Goal: Information Seeking & Learning: Find contact information

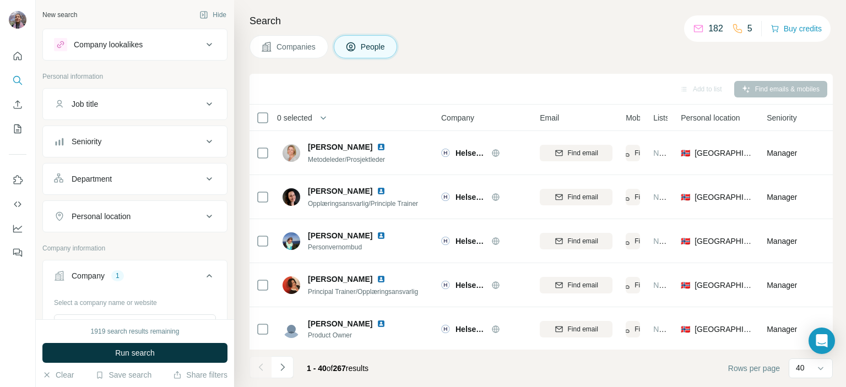
scroll to position [1548, 0]
click at [281, 369] on icon "Navigate to next page" at bounding box center [282, 366] width 4 height 7
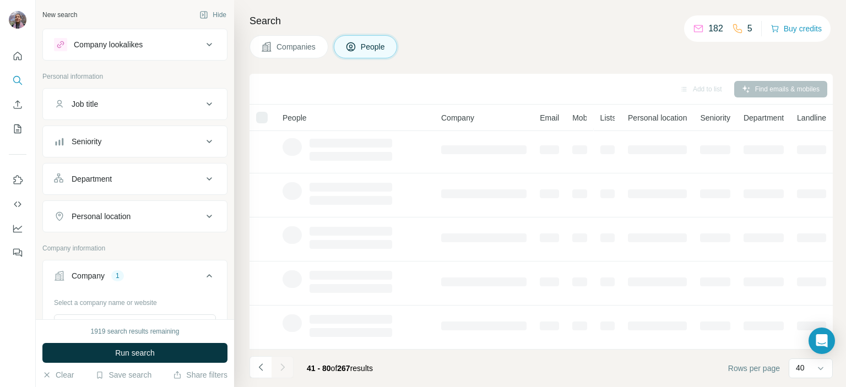
scroll to position [0, 0]
click at [481, 61] on div "Search Companies People Add to list Find emails & mobiles People Company Email …" at bounding box center [540, 193] width 612 height 387
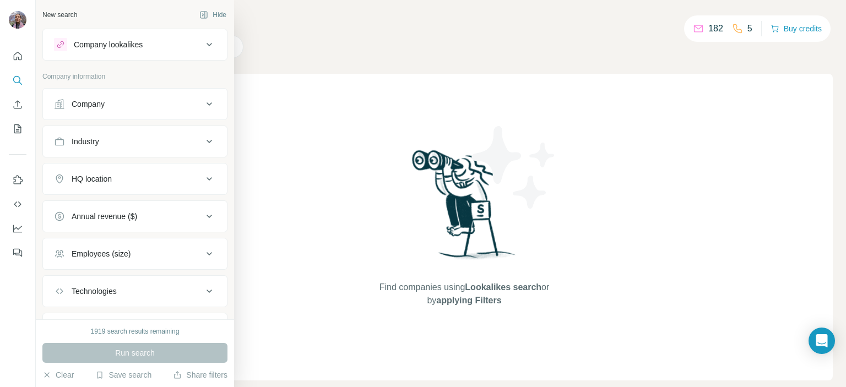
click at [105, 110] on button "Company" at bounding box center [135, 104] width 184 height 26
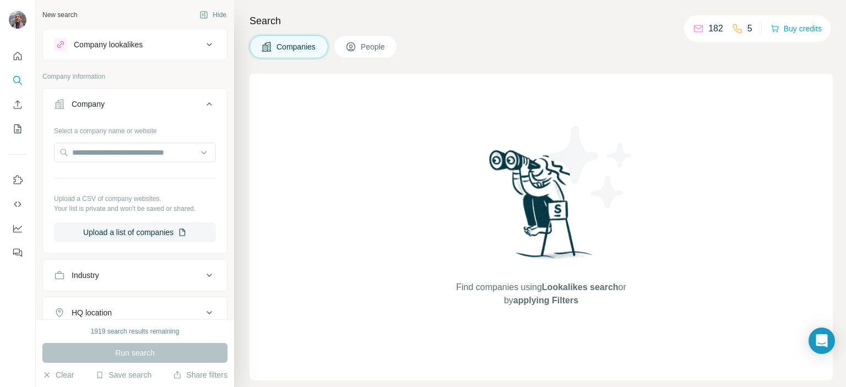
scroll to position [55, 0]
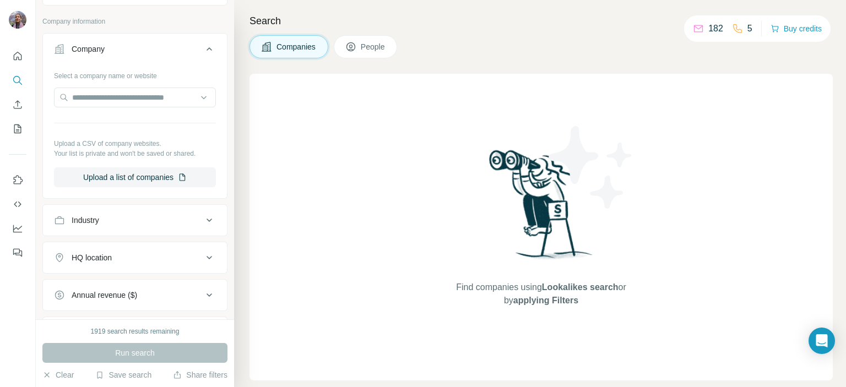
click at [107, 257] on div "HQ location" at bounding box center [92, 257] width 40 height 11
click at [114, 281] on input "text" at bounding box center [135, 285] width 162 height 20
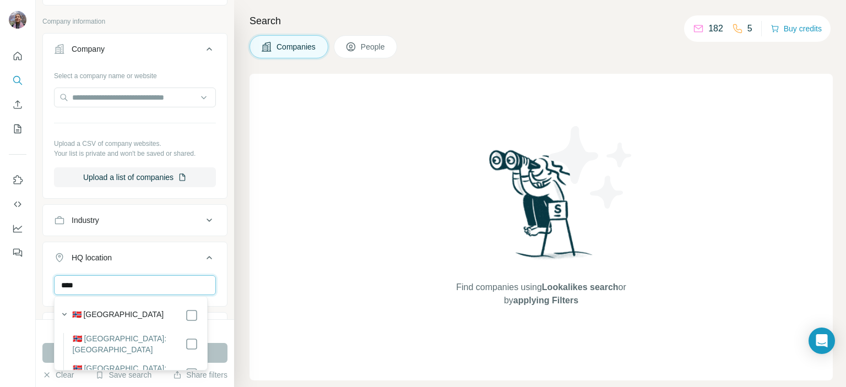
type input "****"
click at [121, 313] on div "🇳🇴 [GEOGRAPHIC_DATA]" at bounding box center [135, 315] width 126 height 13
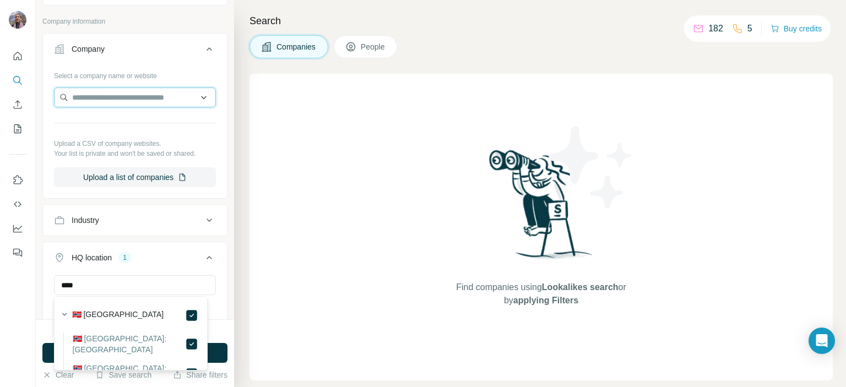
click at [117, 102] on input "text" at bounding box center [135, 98] width 162 height 20
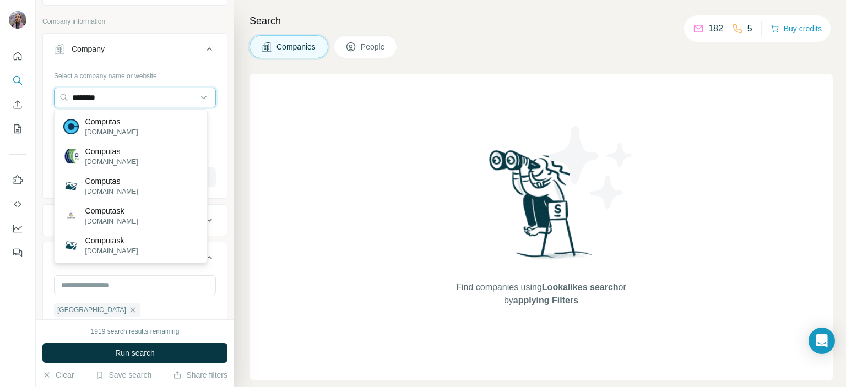
type input "********"
click at [151, 129] on div "Computas computas.com" at bounding box center [131, 127] width 148 height 30
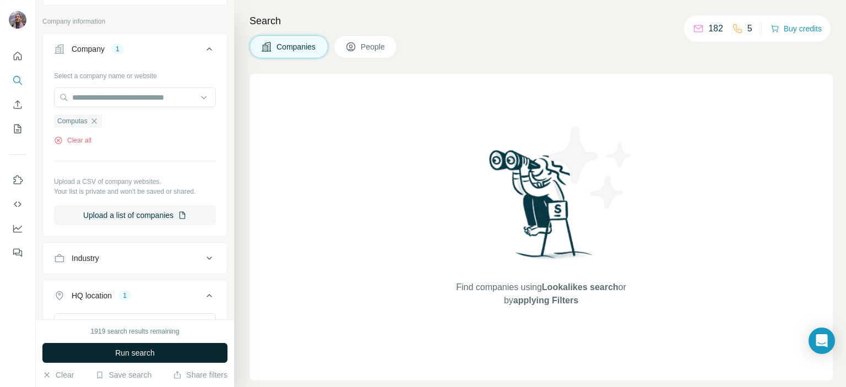
click at [140, 355] on span "Run search" at bounding box center [135, 352] width 40 height 11
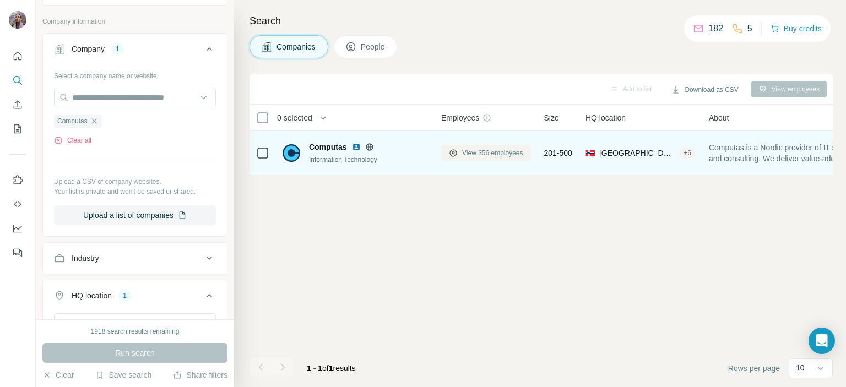
click at [480, 154] on span "View 356 employees" at bounding box center [492, 153] width 61 height 10
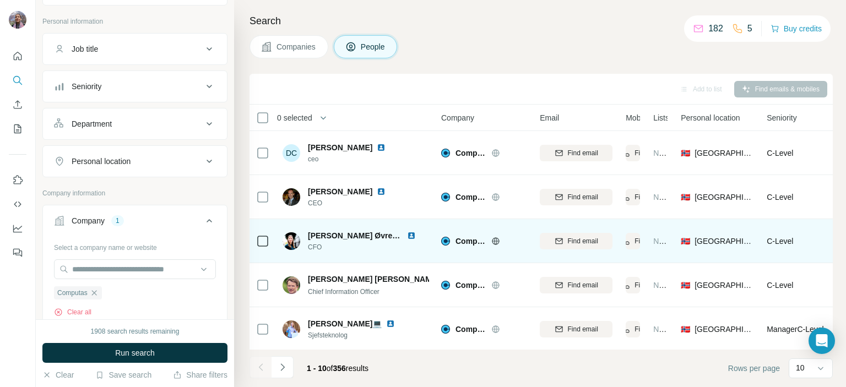
scroll to position [55, 0]
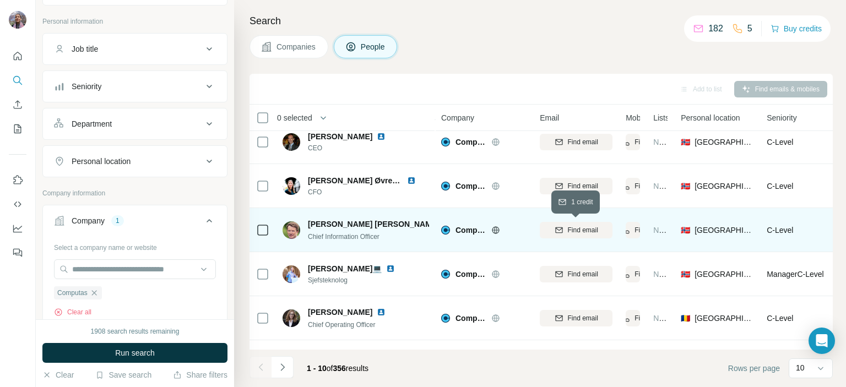
click at [568, 231] on span "Find email" at bounding box center [583, 230] width 30 height 10
click at [318, 233] on span "Chief Information Officer" at bounding box center [344, 237] width 72 height 8
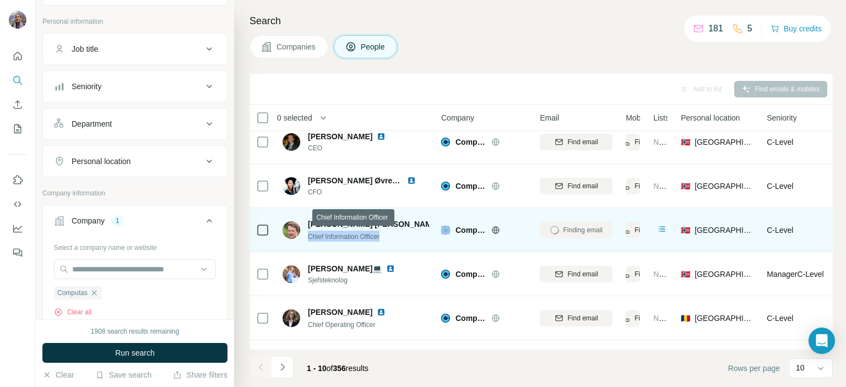
click at [318, 233] on span "Chief Information Officer" at bounding box center [344, 237] width 72 height 8
copy span "Chief Information Officer"
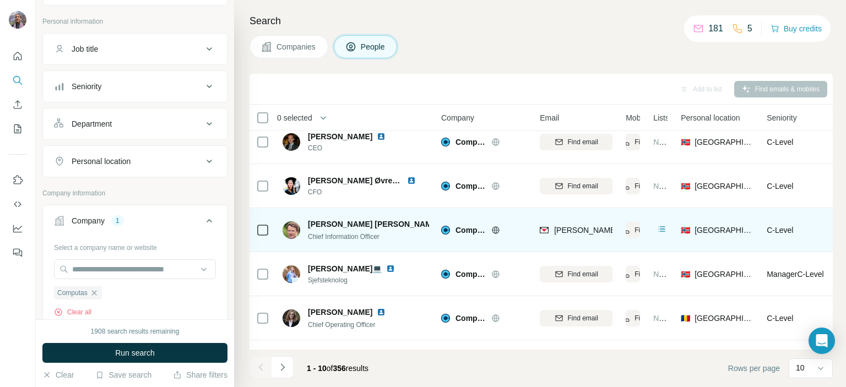
click at [344, 222] on span "Lars Frode Haugen" at bounding box center [374, 224] width 132 height 11
copy span "Lars Frode Haugen"
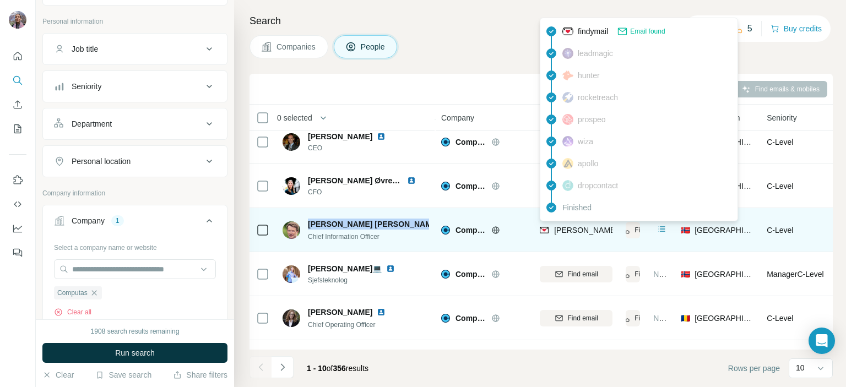
click at [563, 233] on span "lars.haugen@computas.com" at bounding box center [683, 230] width 258 height 9
copy tr "lars.haugen@computas.com"
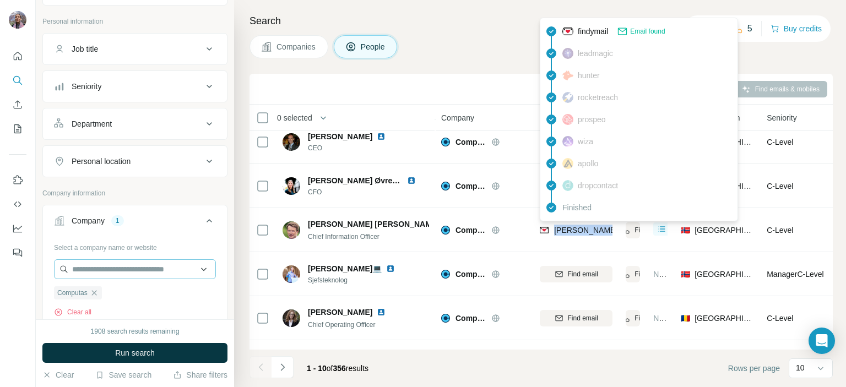
click at [96, 294] on icon "button" at bounding box center [93, 292] width 5 height 5
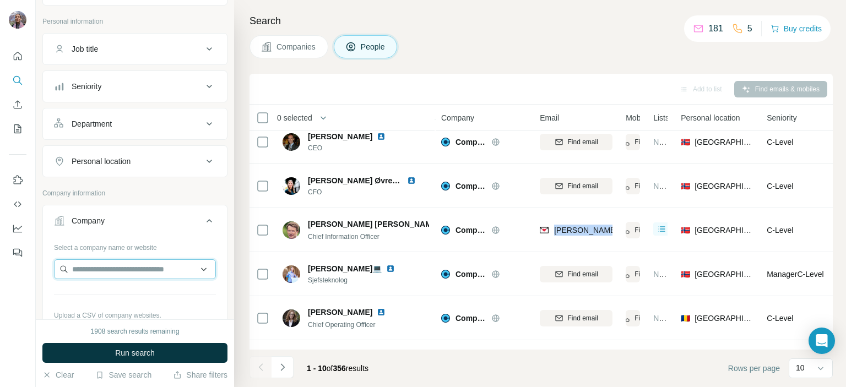
click at [101, 269] on input "text" at bounding box center [135, 269] width 162 height 20
paste input "********"
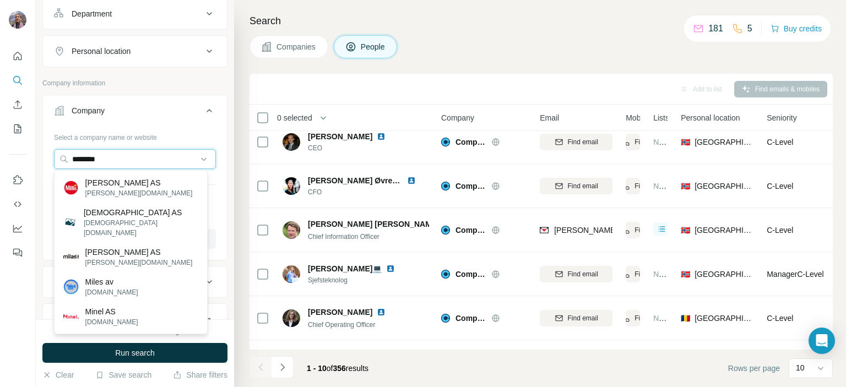
type input "********"
click at [125, 191] on div "Mills AS mills.no" at bounding box center [131, 188] width 148 height 30
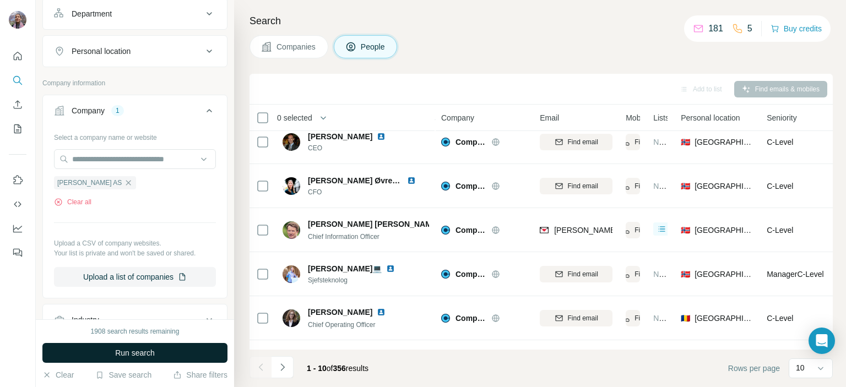
click at [153, 353] on span "Run search" at bounding box center [135, 352] width 40 height 11
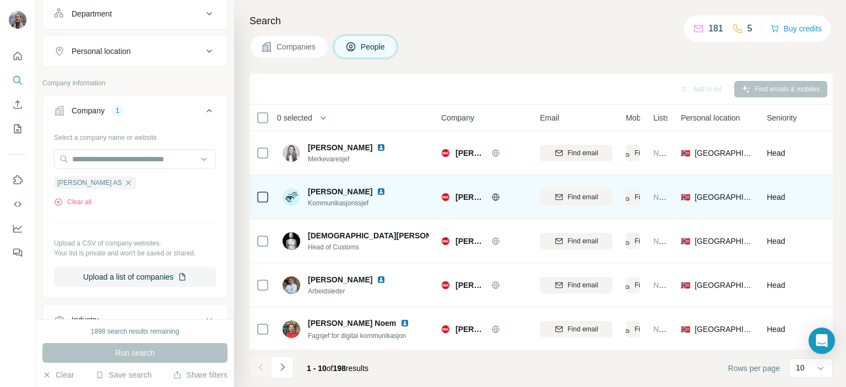
scroll to position [227, 0]
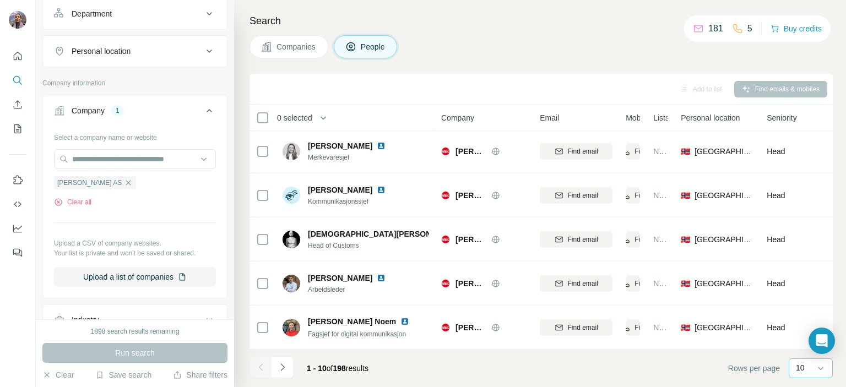
click at [800, 366] on p "10" at bounding box center [800, 367] width 9 height 11
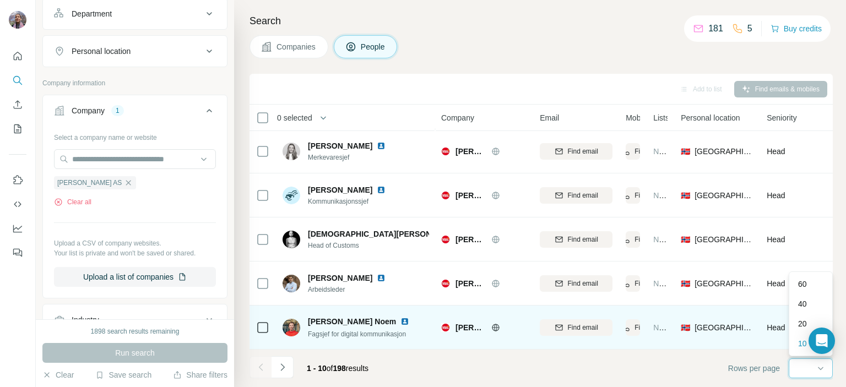
scroll to position [0, 0]
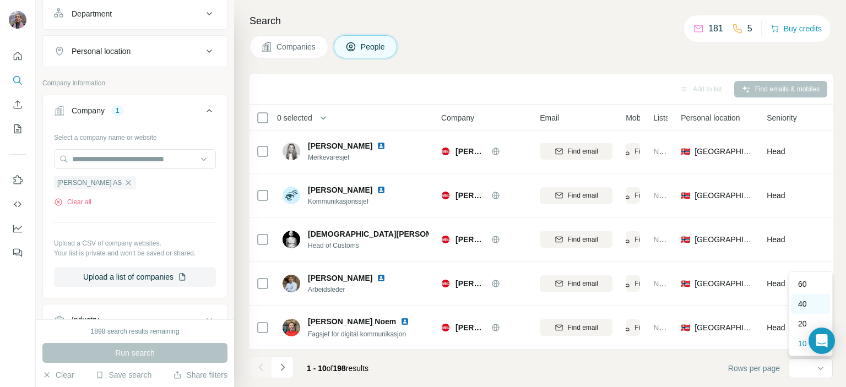
click at [810, 300] on div "40" at bounding box center [810, 303] width 25 height 11
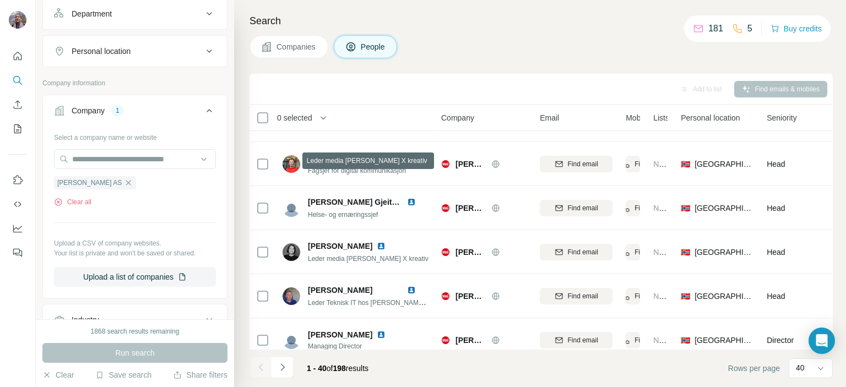
scroll to position [496, 0]
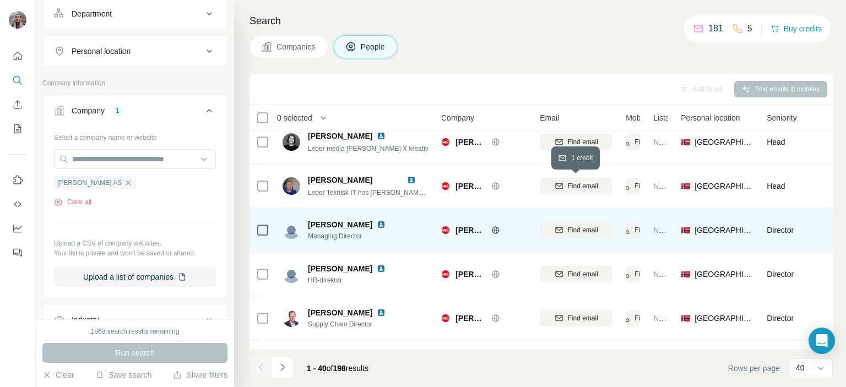
click at [576, 185] on span "Find email" at bounding box center [583, 186] width 30 height 10
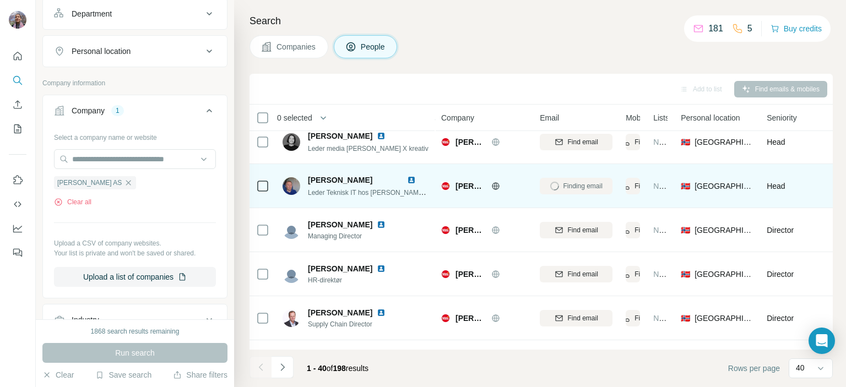
click at [313, 181] on span "Sven-Johnny Sundtjønn" at bounding box center [340, 180] width 64 height 9
click at [319, 191] on span "Leder Teknisk IT hos Mills DA" at bounding box center [372, 192] width 128 height 9
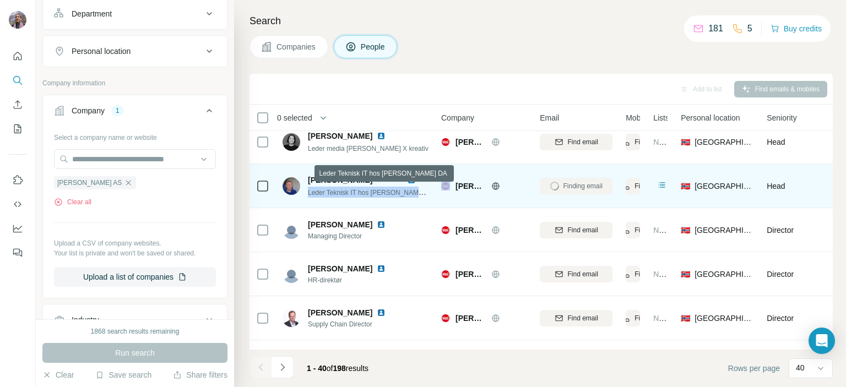
copy span "Leder Teknisk IT hos Mills DA"
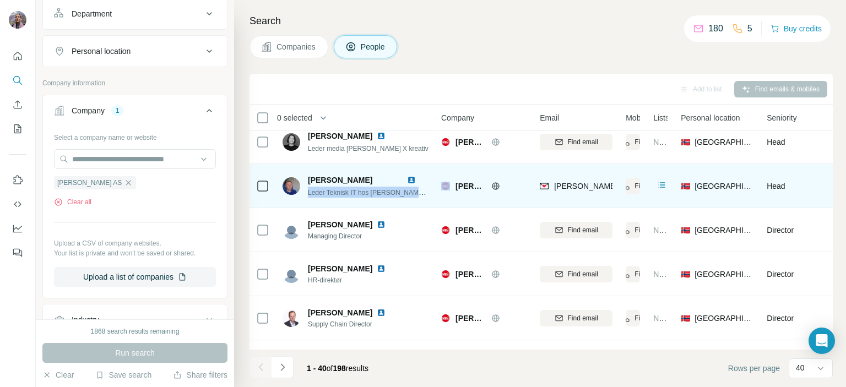
click at [319, 178] on span "Sven-Johnny Sundtjønn" at bounding box center [340, 180] width 64 height 9
copy span "Sven-Johnny Sundtjønn"
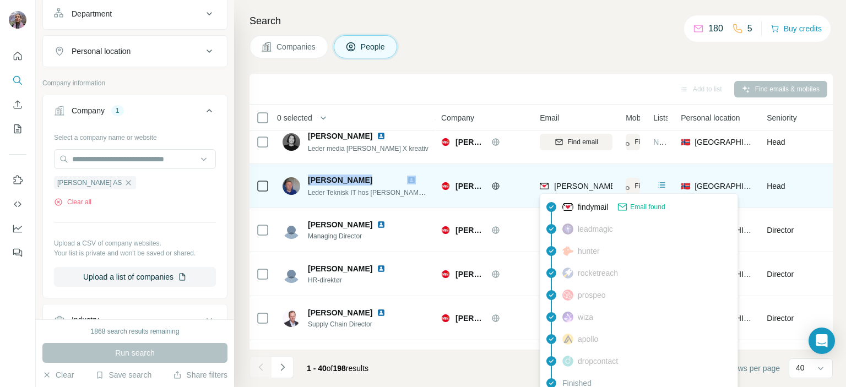
click at [557, 183] on span "sven-johnny.sundtjonn@mills.no" at bounding box center [683, 186] width 258 height 9
copy tr "sven-johnny.sundtjonn@mills.no"
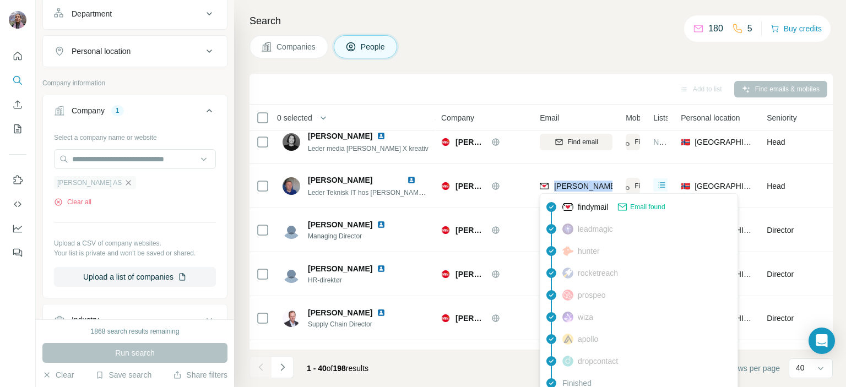
click at [124, 184] on icon "button" at bounding box center [128, 182] width 9 height 9
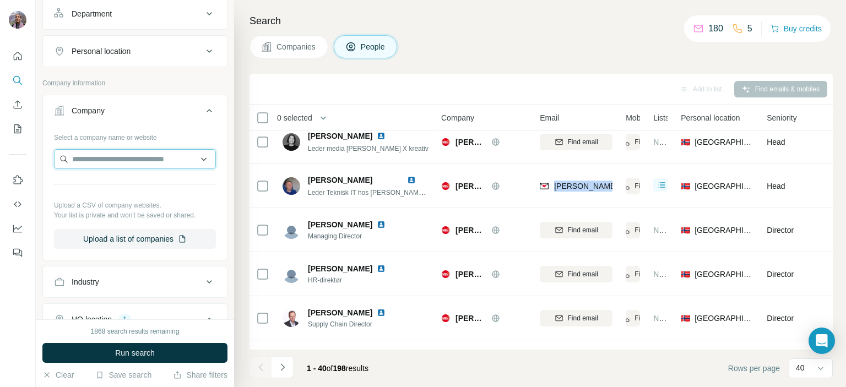
click at [89, 159] on input "text" at bounding box center [135, 159] width 162 height 20
paste input "******"
type input "******"
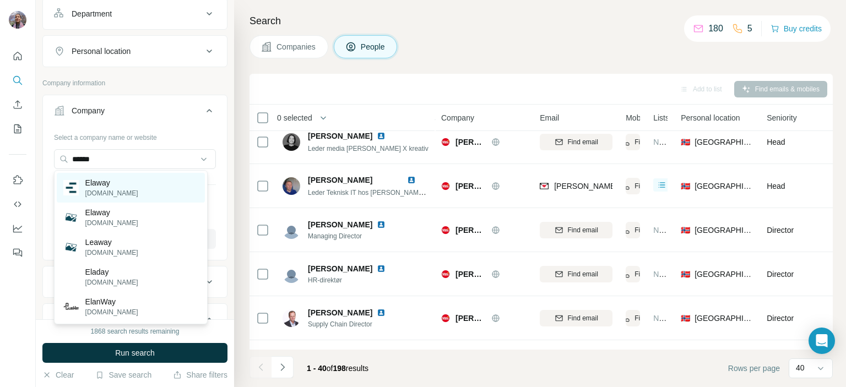
click at [137, 189] on div "Elaway elaway.io" at bounding box center [131, 188] width 148 height 30
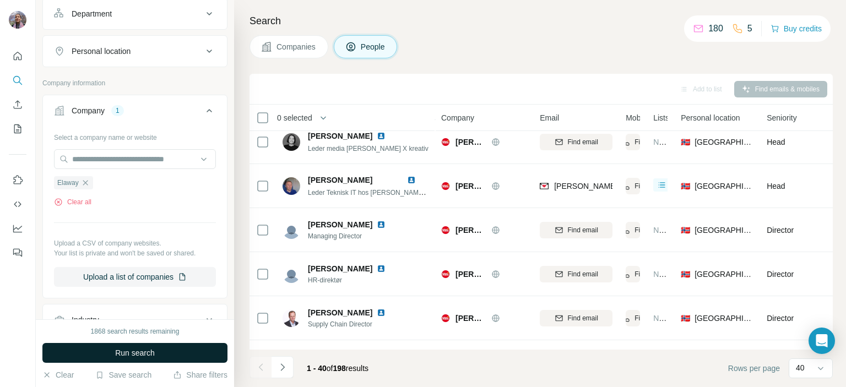
click at [164, 351] on button "Run search" at bounding box center [134, 353] width 185 height 20
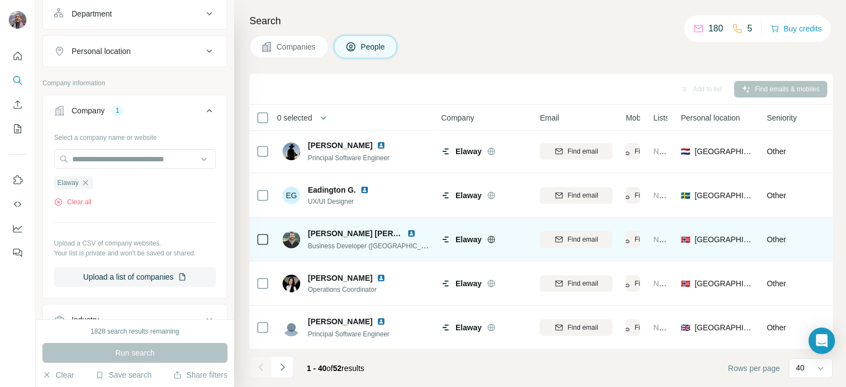
scroll to position [1548, 0]
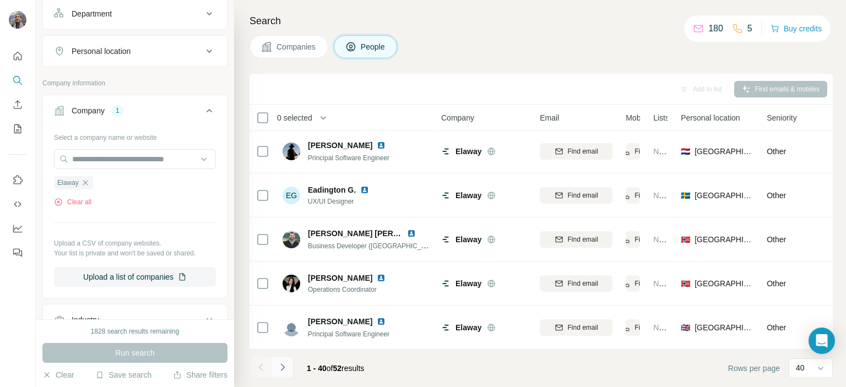
click at [281, 369] on icon "Navigate to next page" at bounding box center [282, 366] width 4 height 7
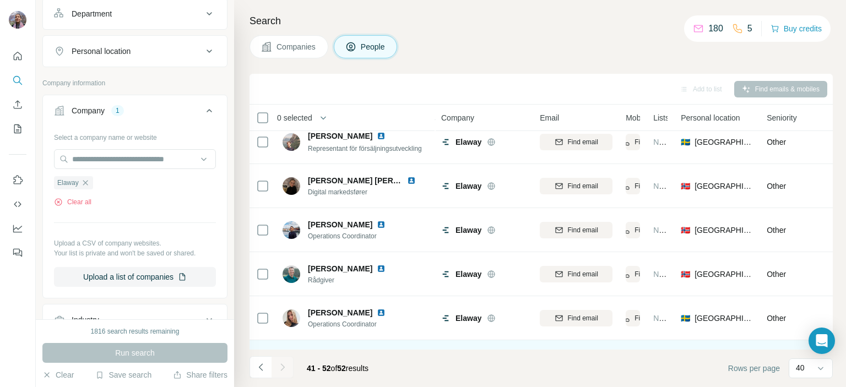
scroll to position [315, 0]
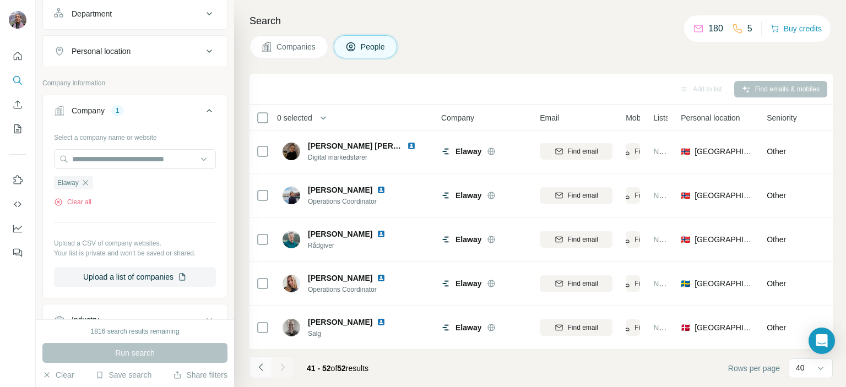
click at [254, 368] on button "Navigate to previous page" at bounding box center [260, 367] width 22 height 22
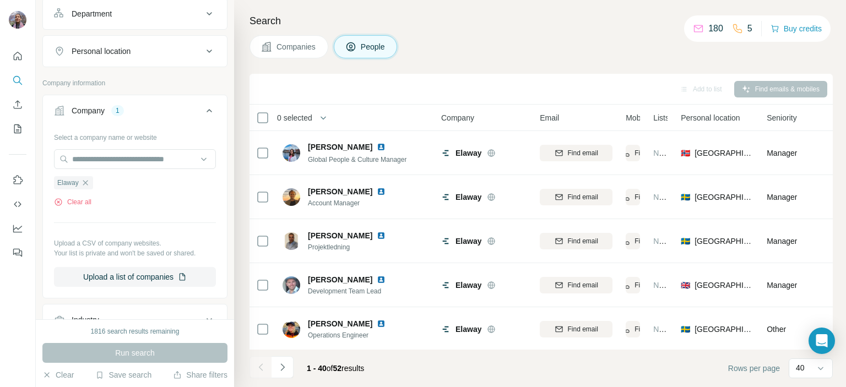
scroll to position [1377, 0]
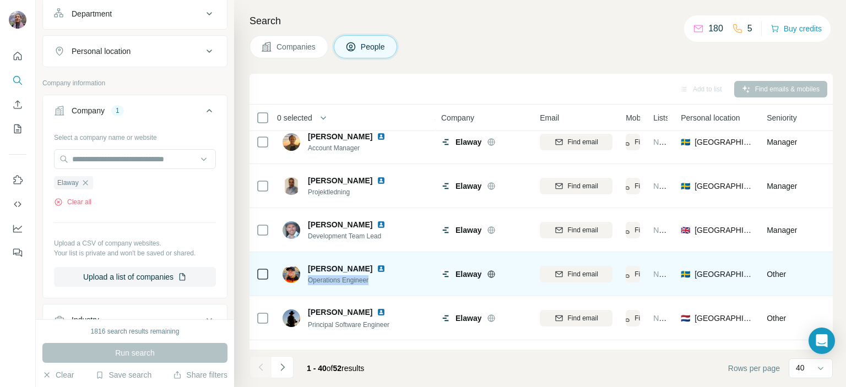
drag, startPoint x: 371, startPoint y: 281, endPoint x: 308, endPoint y: 286, distance: 62.9
click at [308, 286] on div "Clara Knudsen Operations Engineer" at bounding box center [355, 274] width 146 height 30
click at [570, 275] on span "Find email" at bounding box center [583, 274] width 30 height 10
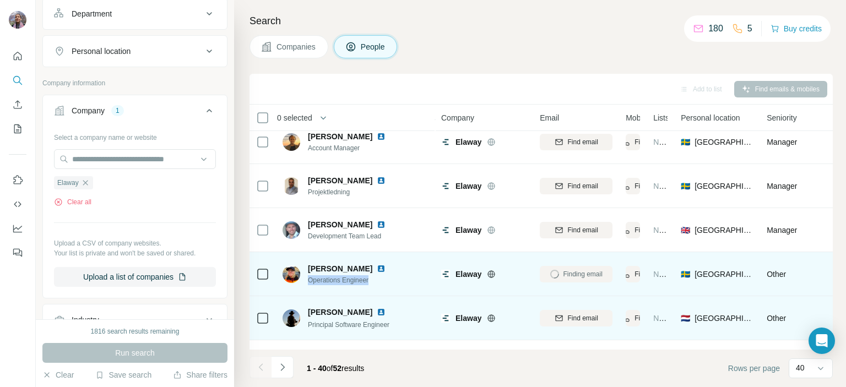
scroll to position [1487, 0]
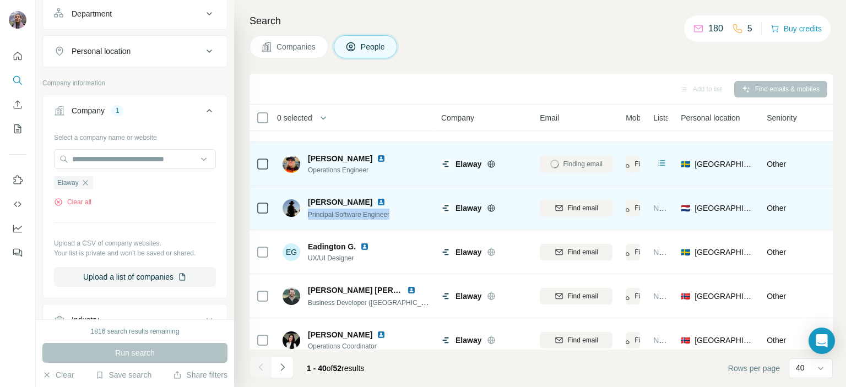
drag, startPoint x: 398, startPoint y: 215, endPoint x: 308, endPoint y: 211, distance: 89.3
click at [308, 211] on div "Cristian G. Principal Software Engineer" at bounding box center [355, 208] width 146 height 30
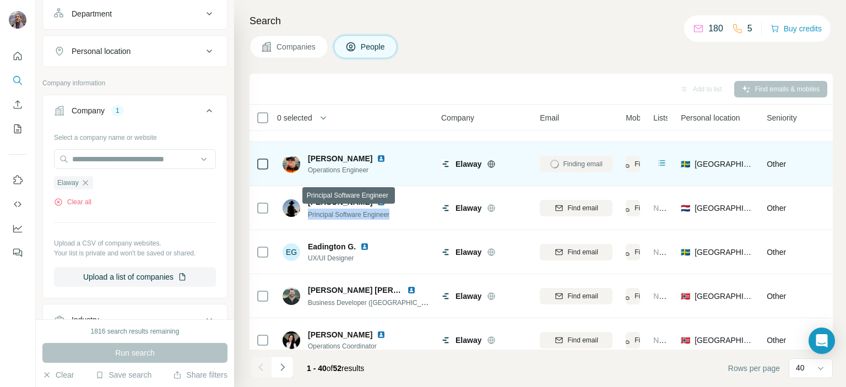
copy span "Principal Software Engineer"
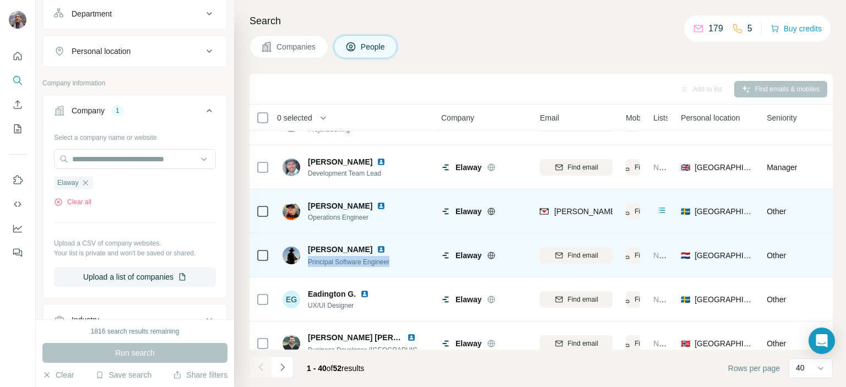
scroll to position [1383, 0]
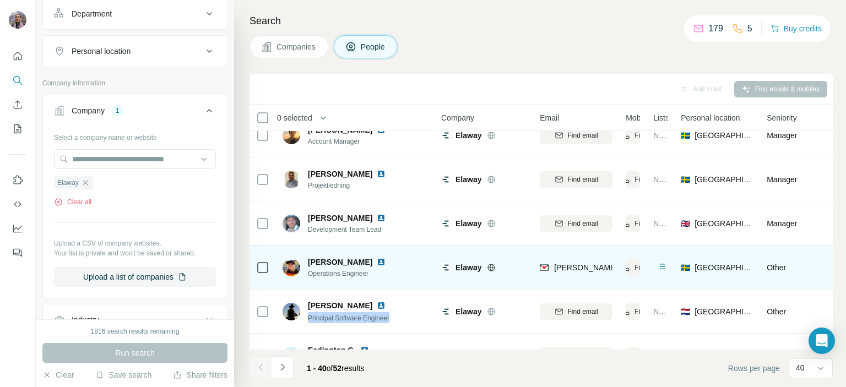
click at [329, 274] on span "Operations Engineer" at bounding box center [353, 274] width 91 height 10
copy span "Operations Engineer"
click at [344, 257] on span "Clara Knudsen" at bounding box center [340, 262] width 64 height 11
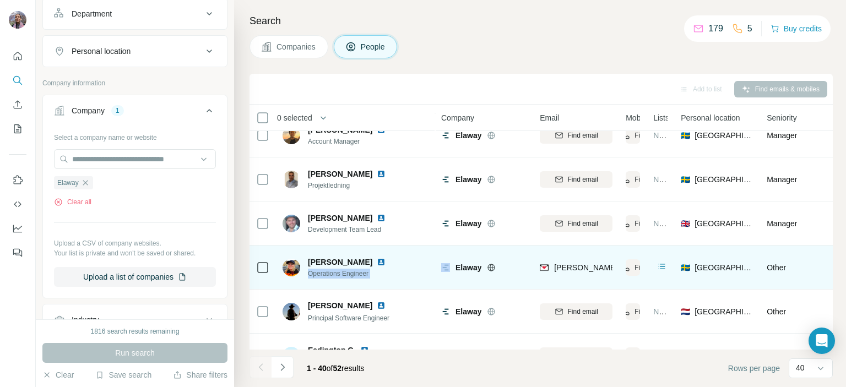
click at [344, 257] on span "Clara Knudsen" at bounding box center [340, 262] width 64 height 11
copy span "Clara Knudsen"
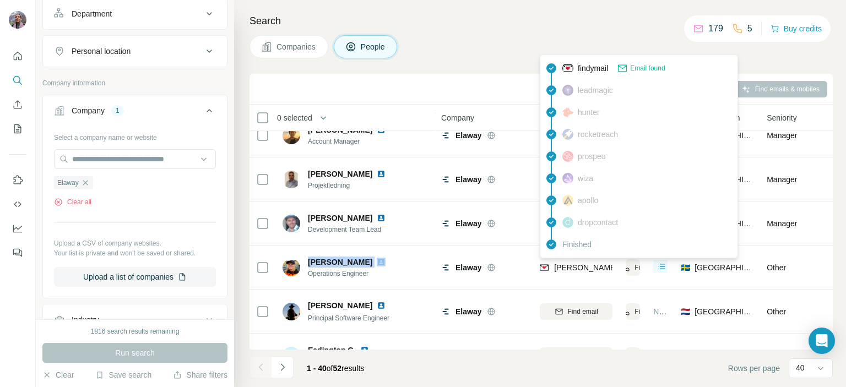
click at [564, 268] on span "clara.knudsen@elaway.io" at bounding box center [683, 267] width 258 height 9
click at [564, 267] on span "clara.knudsen@elaway.io" at bounding box center [683, 267] width 258 height 9
copy tr "clara.knudsen@elaway.io"
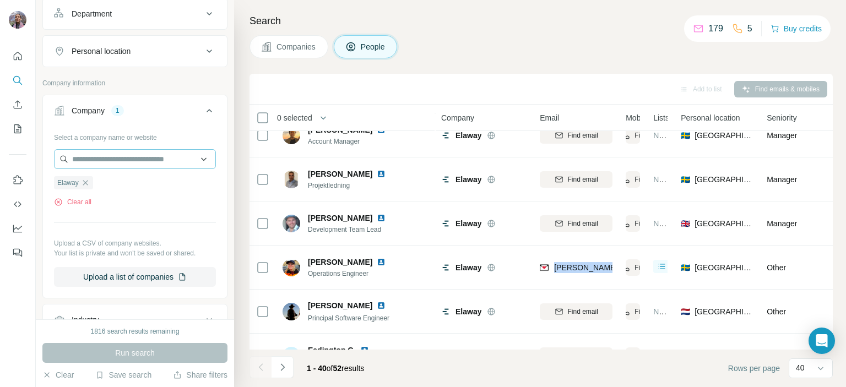
click at [83, 185] on icon "button" at bounding box center [85, 182] width 9 height 9
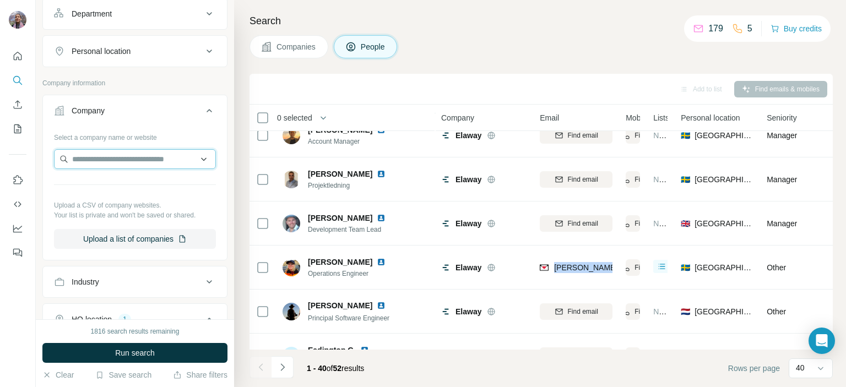
click at [90, 161] on input "text" at bounding box center [135, 159] width 162 height 20
paste input "******"
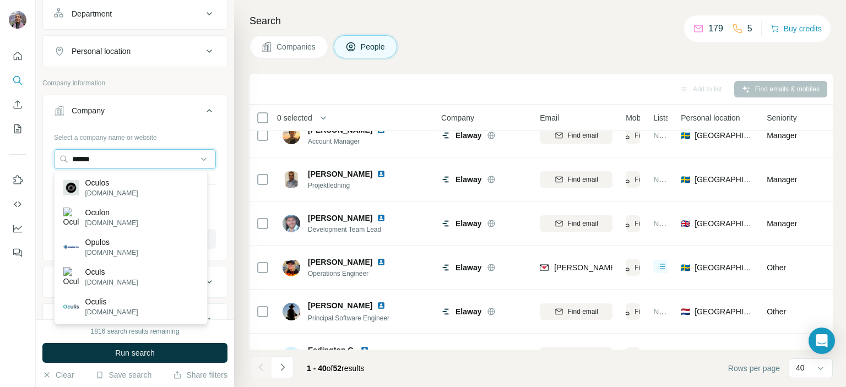
type input "******"
click at [105, 191] on p "oculos.no" at bounding box center [111, 193] width 53 height 10
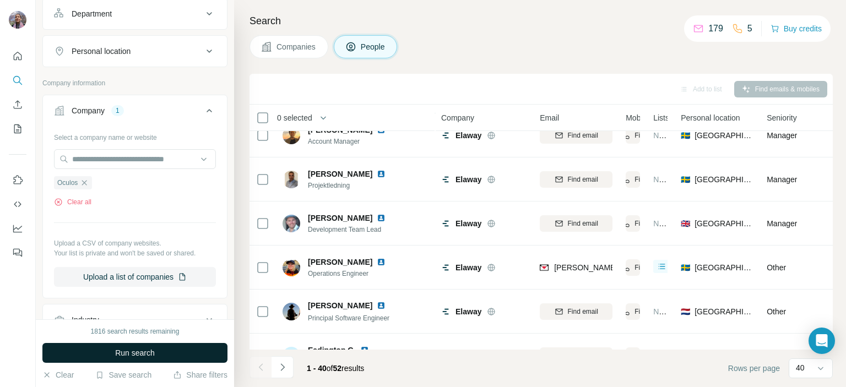
click at [168, 352] on button "Run search" at bounding box center [134, 353] width 185 height 20
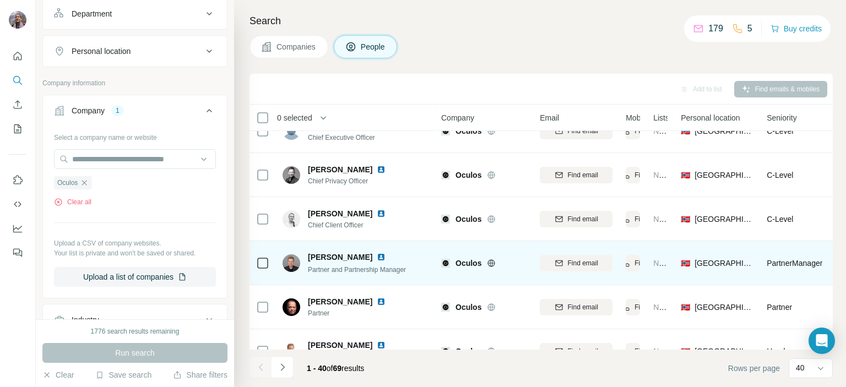
scroll to position [220, 0]
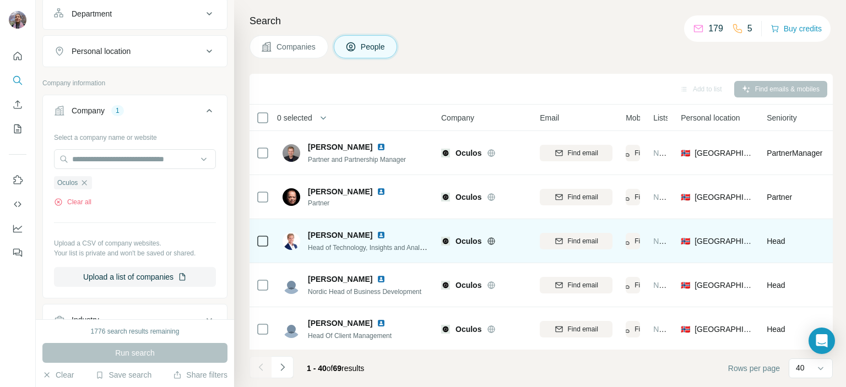
click at [315, 246] on span "Head of Technology, Insights and Analysis" at bounding box center [369, 247] width 123 height 9
click at [408, 260] on td "Håkon Smith-Andersen Head of Technology, Insights and Analysis" at bounding box center [356, 241] width 160 height 44
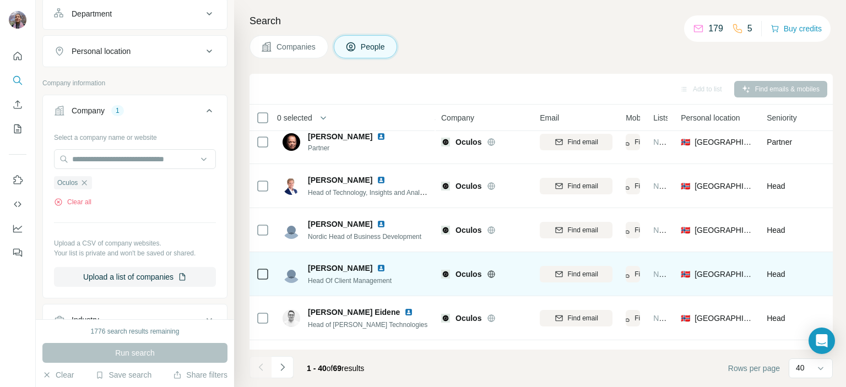
scroll to position [330, 0]
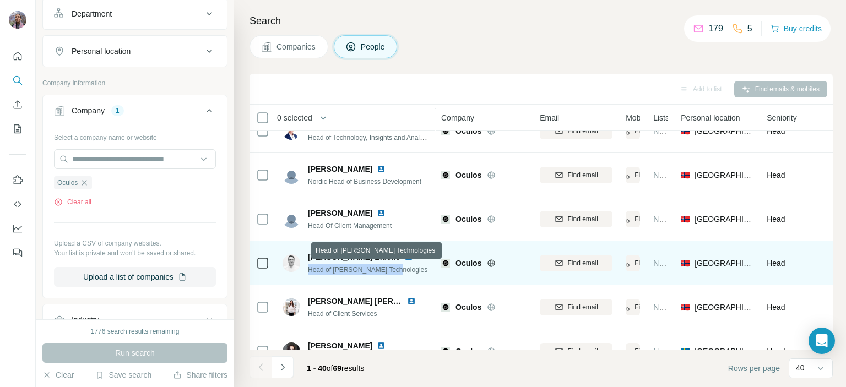
drag, startPoint x: 395, startPoint y: 268, endPoint x: 306, endPoint y: 273, distance: 88.8
click at [306, 273] on div "Magnus Nord Eidene Head of Trigg Technologies" at bounding box center [354, 263] width 145 height 23
click at [422, 278] on div "Magnus Nord Eidene Head of Trigg Technologies" at bounding box center [355, 263] width 146 height 30
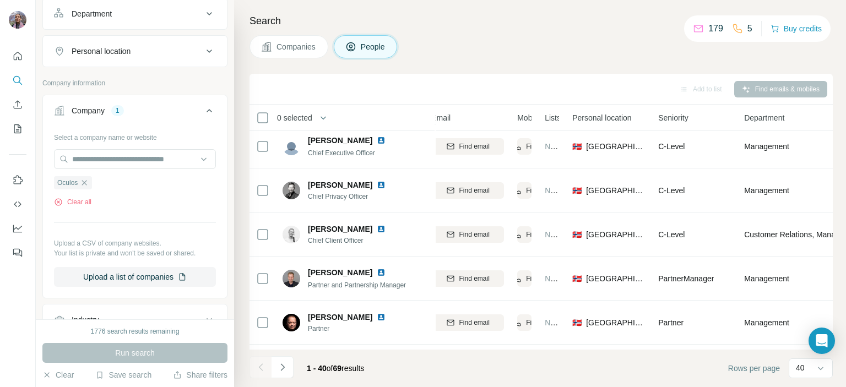
scroll to position [258, 189]
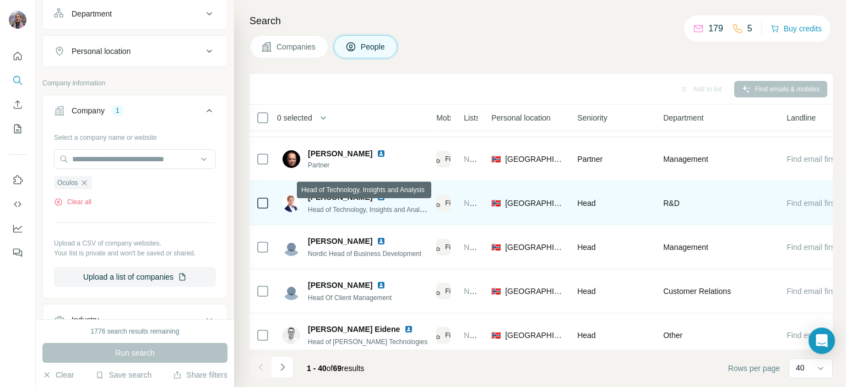
click at [319, 209] on span "Head of Technology, Insights and Analysis" at bounding box center [369, 209] width 123 height 9
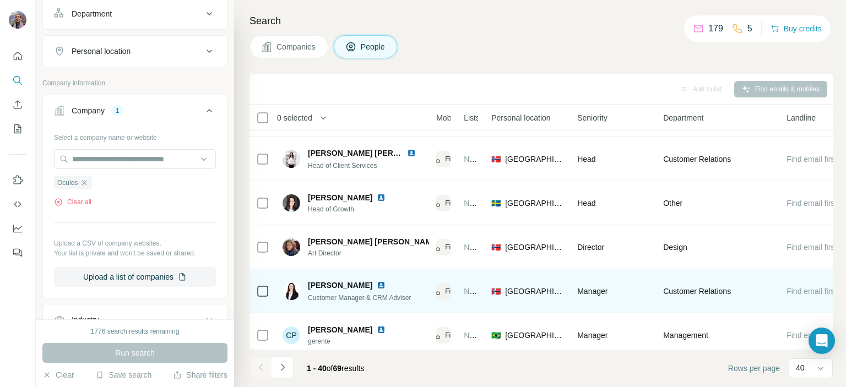
scroll to position [589, 189]
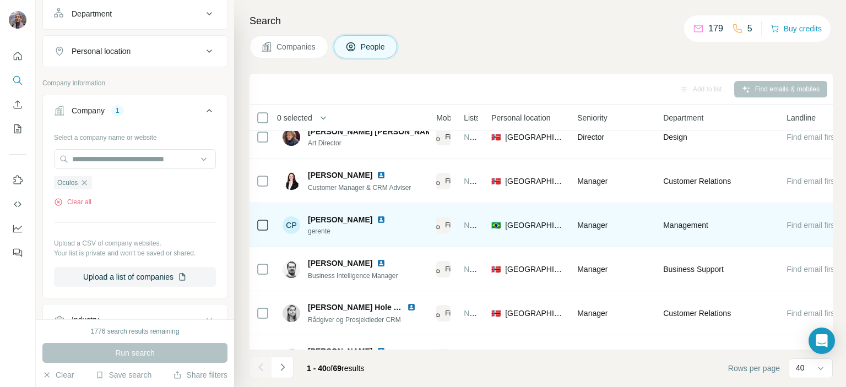
click at [322, 233] on span "gerente" at bounding box center [353, 231] width 91 height 10
drag, startPoint x: 322, startPoint y: 233, endPoint x: 330, endPoint y: 232, distance: 8.3
click at [322, 232] on span "gerente" at bounding box center [353, 231] width 91 height 10
click at [405, 236] on div "CP Carla patricia aguiar gerente" at bounding box center [355, 225] width 146 height 30
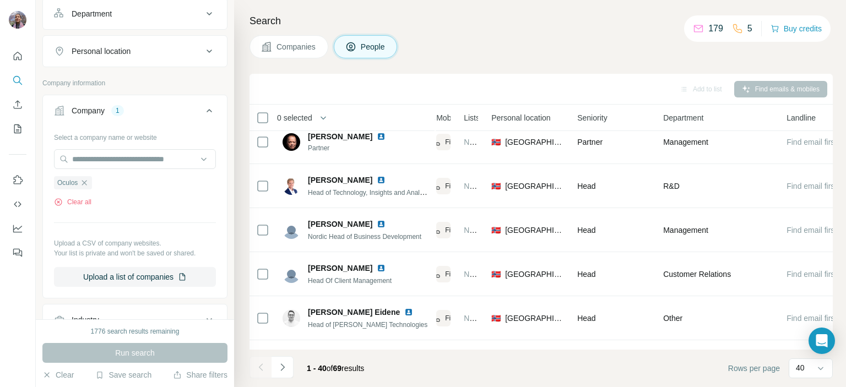
scroll to position [275, 0]
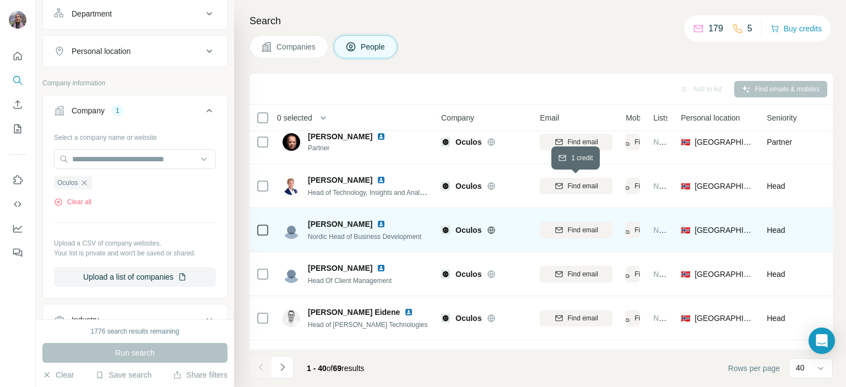
click at [591, 183] on span "Find email" at bounding box center [583, 186] width 30 height 10
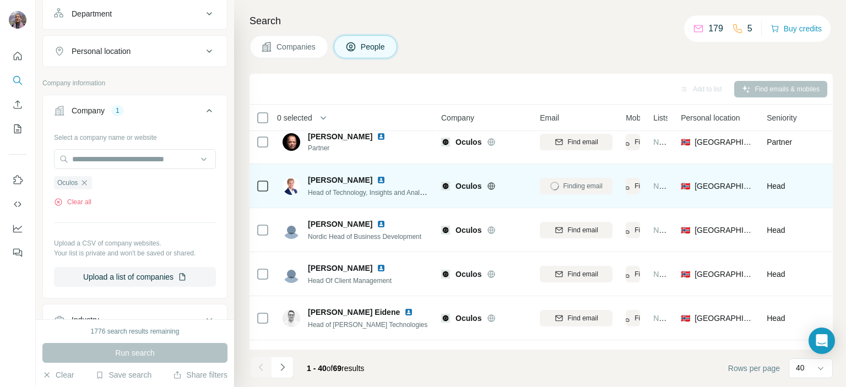
click at [315, 193] on span "Head of Technology, Insights and Analysis" at bounding box center [369, 192] width 123 height 9
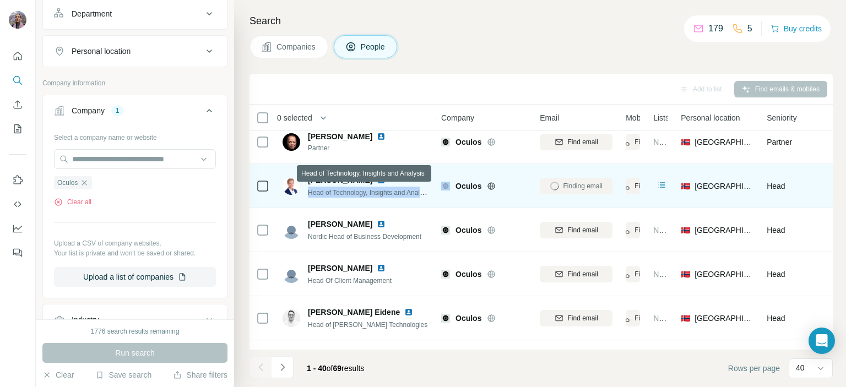
click at [315, 193] on span "Head of Technology, Insights and Analysis" at bounding box center [369, 192] width 123 height 9
click at [319, 176] on span "Håkon Smith-Andersen" at bounding box center [340, 180] width 64 height 11
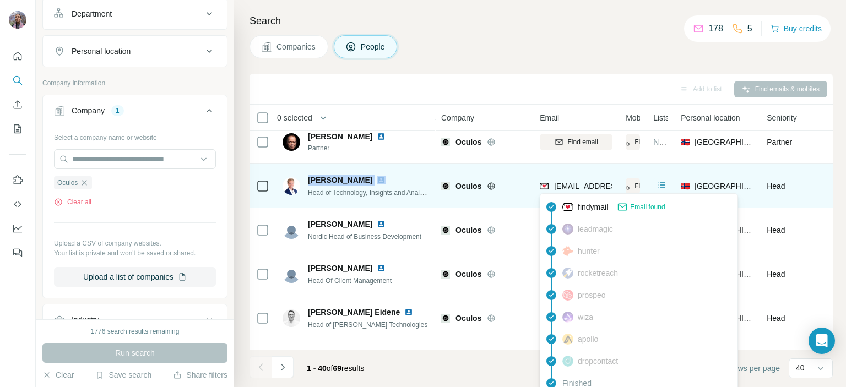
click at [562, 187] on span "hakon@oculos.no" at bounding box center [619, 186] width 130 height 9
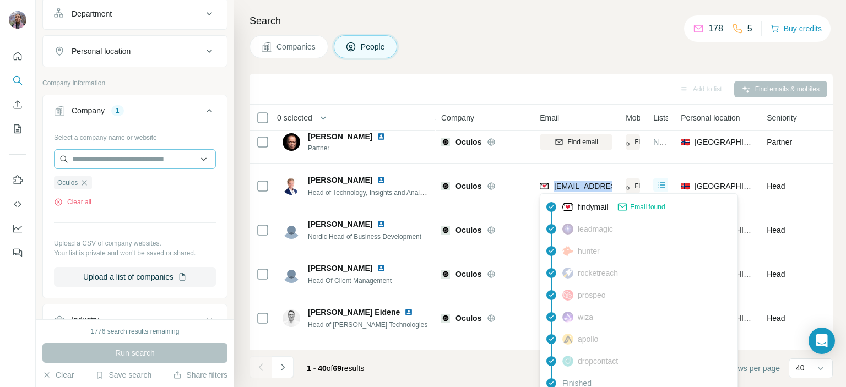
click at [86, 182] on icon "button" at bounding box center [84, 182] width 9 height 9
click at [99, 158] on input "text" at bounding box center [135, 159] width 162 height 20
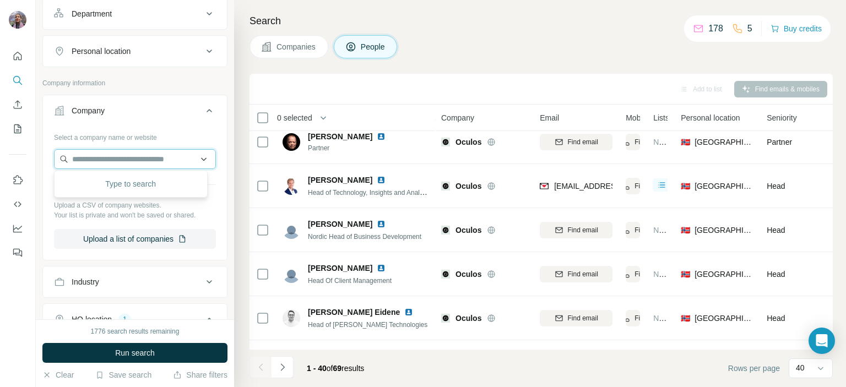
paste input "**********"
type input "**********"
click at [125, 190] on p "arkivverket.no" at bounding box center [111, 193] width 53 height 10
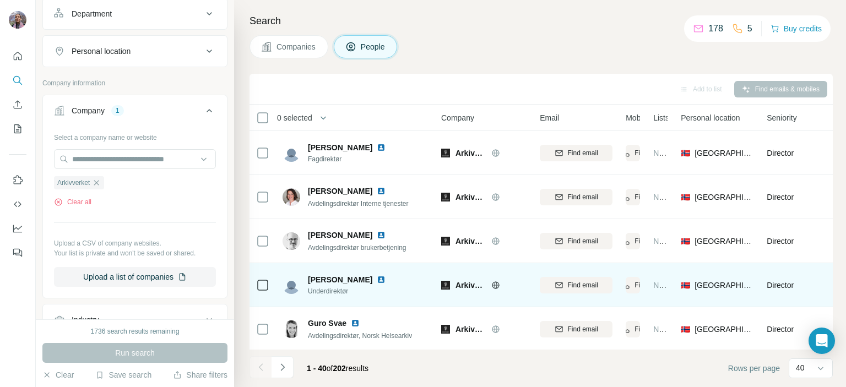
scroll to position [275, 0]
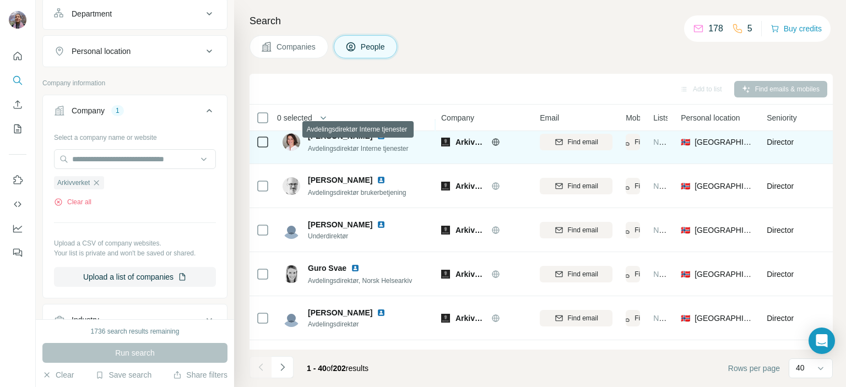
click at [338, 150] on span "Avdelingsdirektør Interne tjenester" at bounding box center [358, 149] width 101 height 8
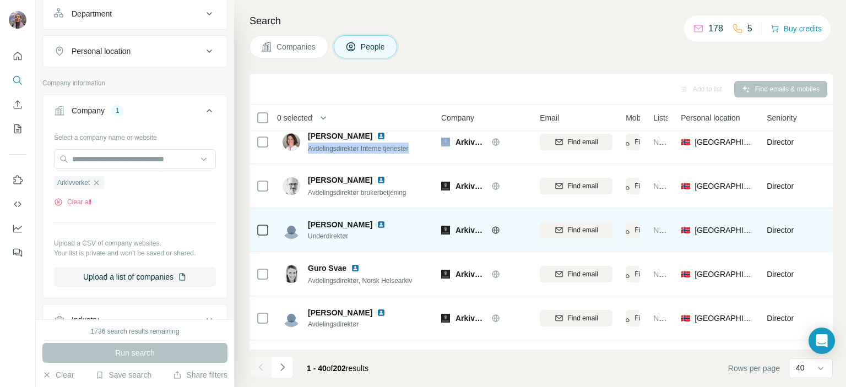
click at [402, 223] on div "Eli Fure Underdirektør" at bounding box center [355, 230] width 146 height 30
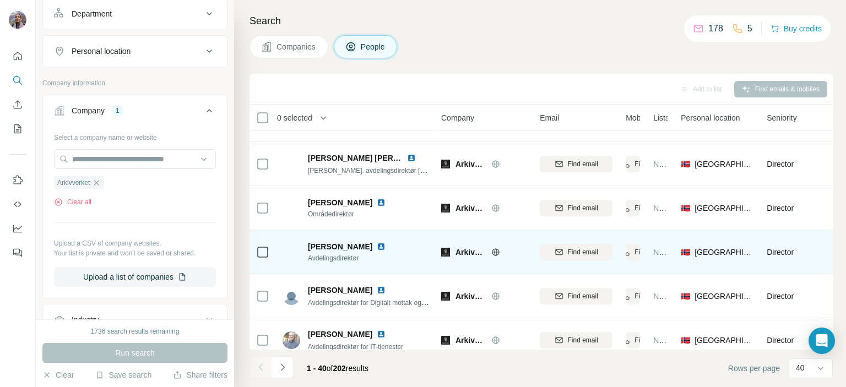
scroll to position [771, 0]
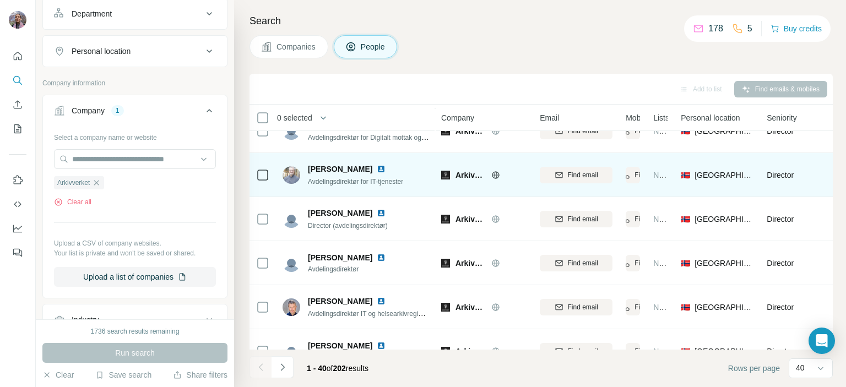
click at [371, 183] on span "Avdelingsdirektør for IT-tjenester" at bounding box center [355, 182] width 95 height 8
click at [309, 179] on span "Avdelingsdirektør for IT-tjenester" at bounding box center [355, 182] width 95 height 8
click at [309, 178] on span "Avdelingsdirektør for IT-tjenester" at bounding box center [355, 182] width 95 height 8
click at [315, 169] on span "Lars Olafsen" at bounding box center [340, 169] width 64 height 11
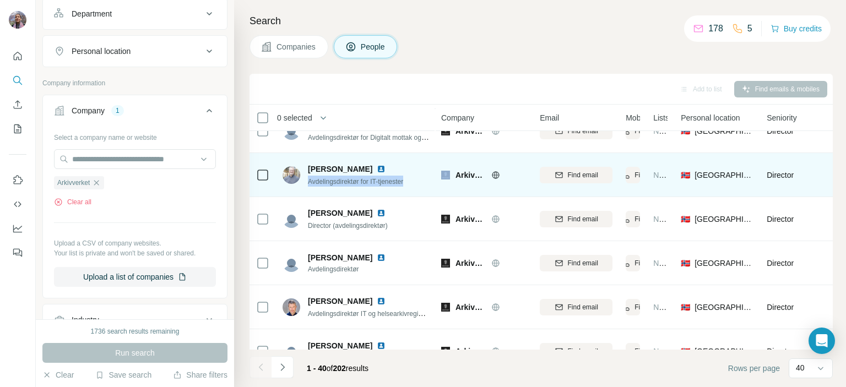
click at [315, 169] on span "Lars Olafsen" at bounding box center [340, 169] width 64 height 11
click at [315, 168] on span "Lars Olafsen" at bounding box center [340, 169] width 64 height 11
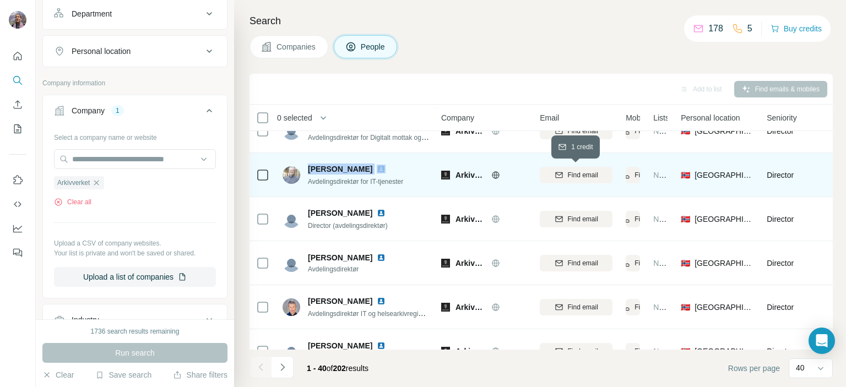
click at [562, 173] on div "Find email" at bounding box center [576, 175] width 73 height 10
